Goal: Find specific page/section: Find specific page/section

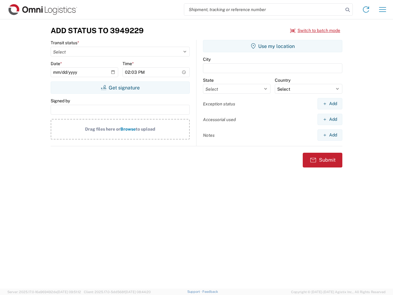
click at [264, 10] on input "search" at bounding box center [263, 10] width 159 height 12
click at [348, 10] on icon at bounding box center [347, 10] width 9 height 9
click at [366, 10] on icon at bounding box center [366, 10] width 10 height 10
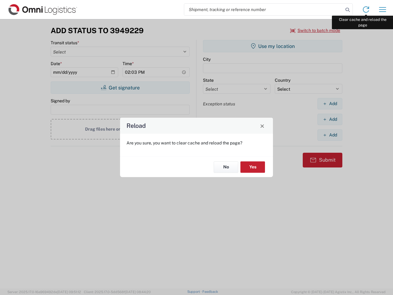
click at [383, 10] on div "Reload Are you sure, you want to clear cache and reload the page? No Yes" at bounding box center [196, 147] width 393 height 295
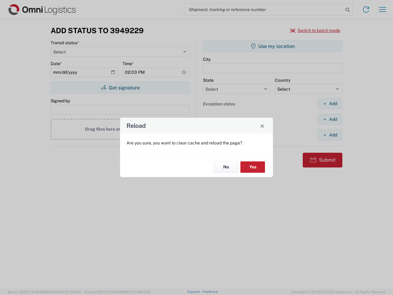
click at [315, 30] on div "Reload Are you sure, you want to clear cache and reload the page? No Yes" at bounding box center [196, 147] width 393 height 295
click at [120, 87] on div "Reload Are you sure, you want to clear cache and reload the page? No Yes" at bounding box center [196, 147] width 393 height 295
click at [273, 46] on div "Reload Are you sure, you want to clear cache and reload the page? No Yes" at bounding box center [196, 147] width 393 height 295
click at [330, 103] on div "Reload Are you sure, you want to clear cache and reload the page? No Yes" at bounding box center [196, 147] width 393 height 295
click at [330, 119] on div "Reload Are you sure, you want to clear cache and reload the page? No Yes" at bounding box center [196, 147] width 393 height 295
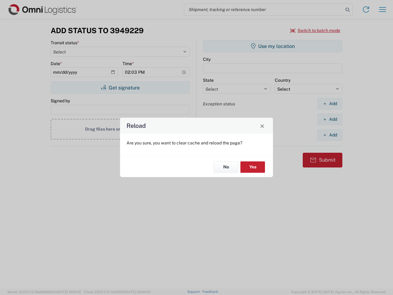
click at [330, 135] on div "Reload Are you sure, you want to clear cache and reload the page? No Yes" at bounding box center [196, 147] width 393 height 295
